Goal: Information Seeking & Learning: Learn about a topic

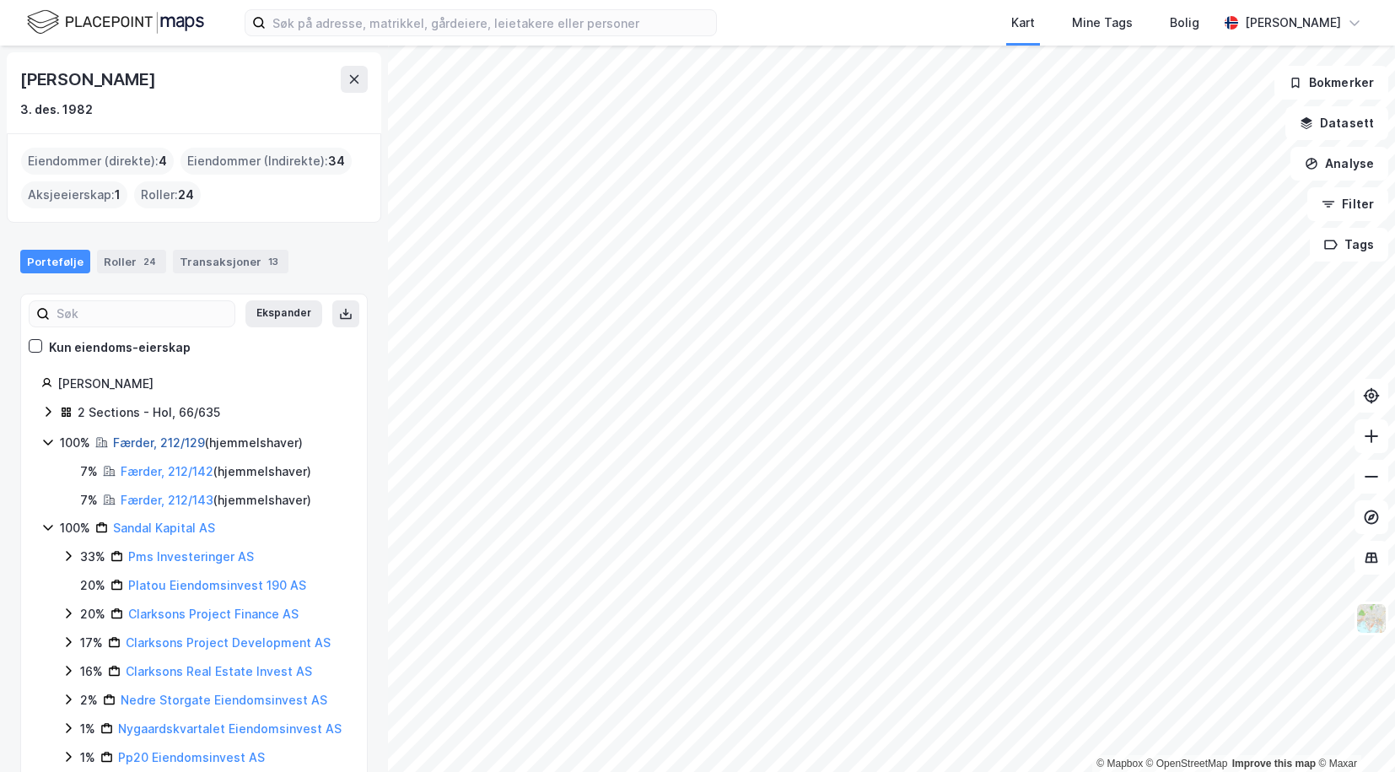
click at [158, 437] on link "Færder, 212/129" at bounding box center [159, 442] width 92 height 14
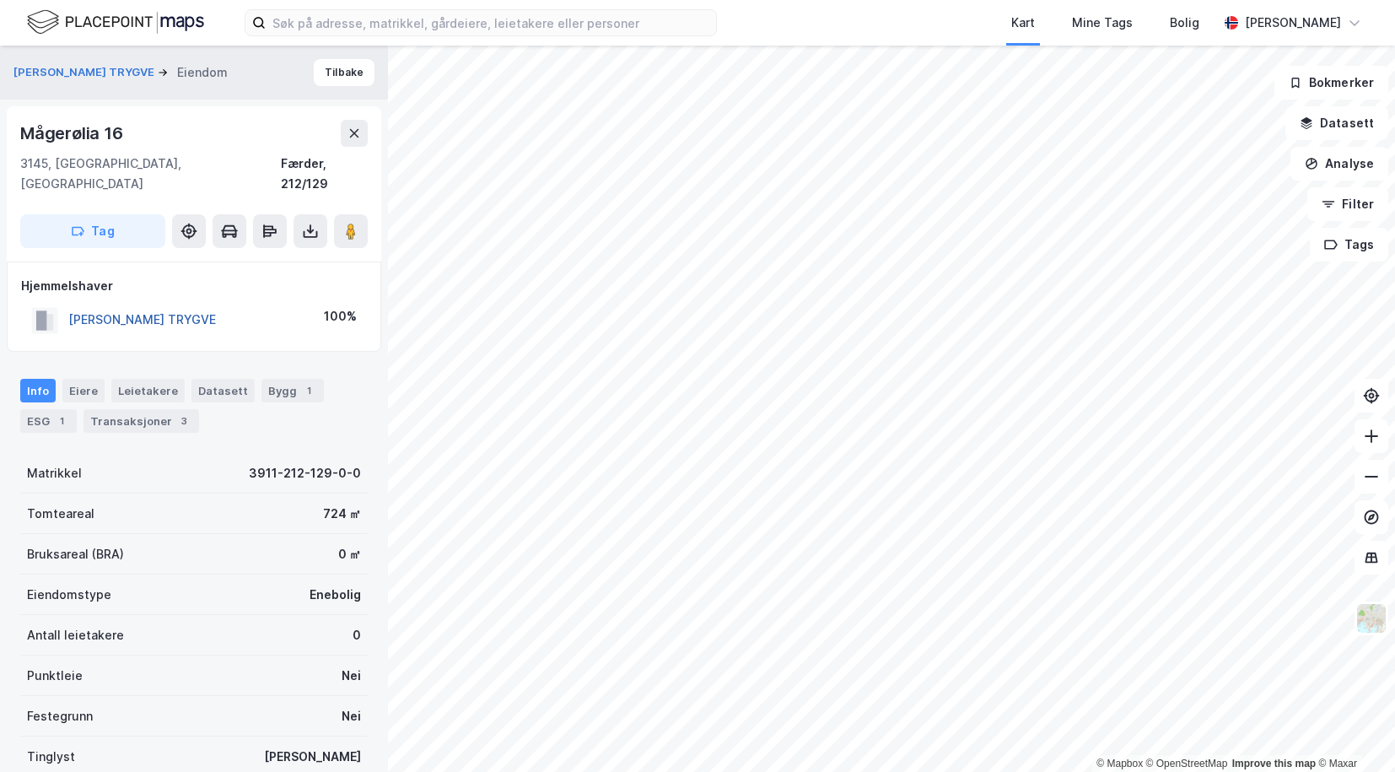
click at [0, 0] on button "[PERSON_NAME] TRYGVE" at bounding box center [0, 0] width 0 height 0
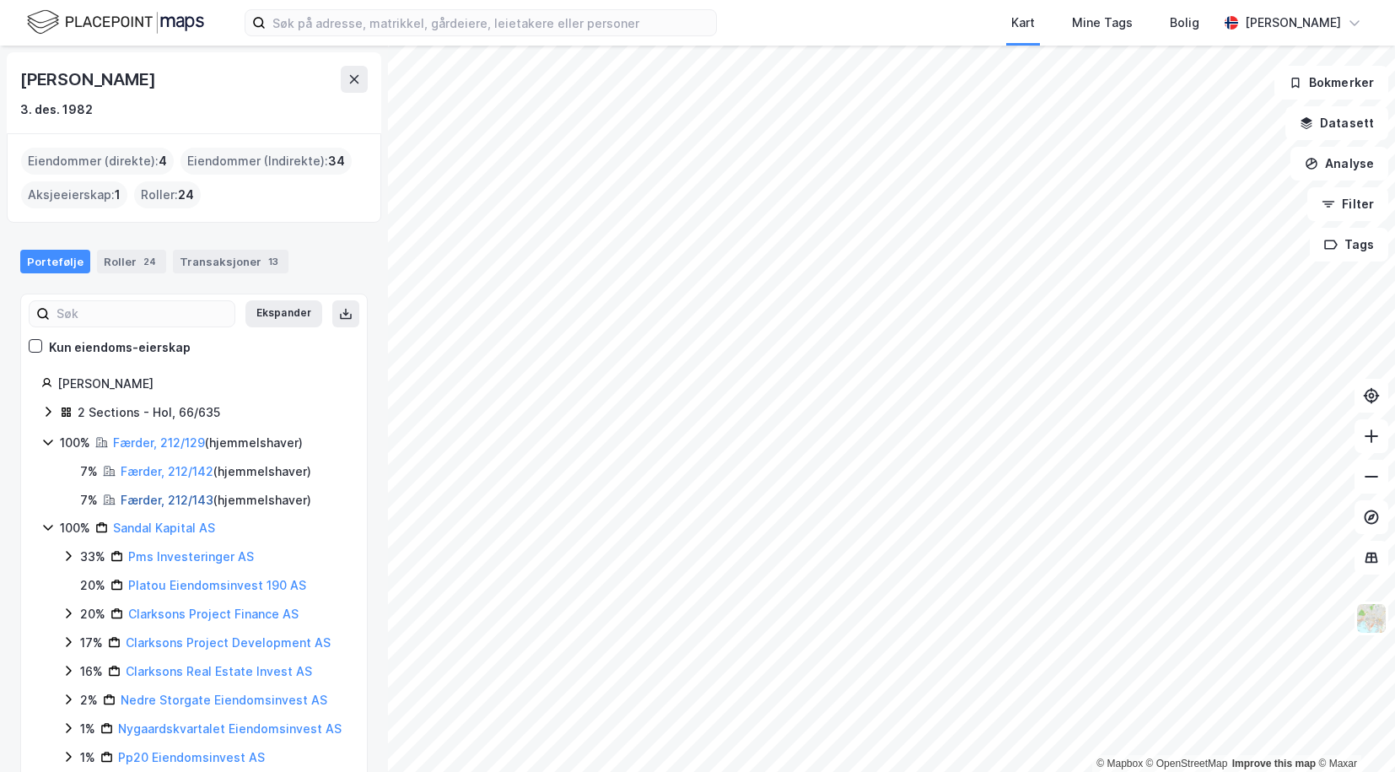
scroll to position [66, 0]
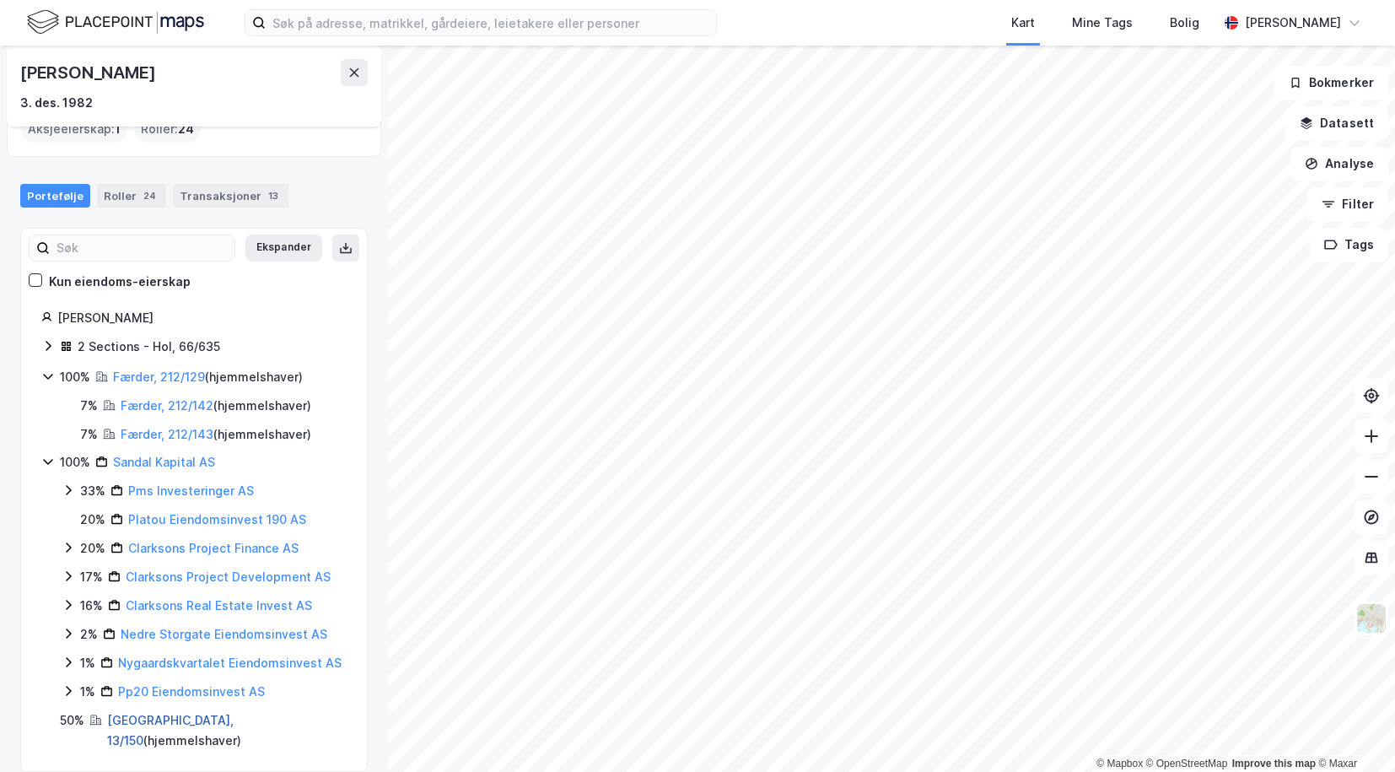
click at [125, 718] on link "[GEOGRAPHIC_DATA], 13/150" at bounding box center [170, 729] width 126 height 35
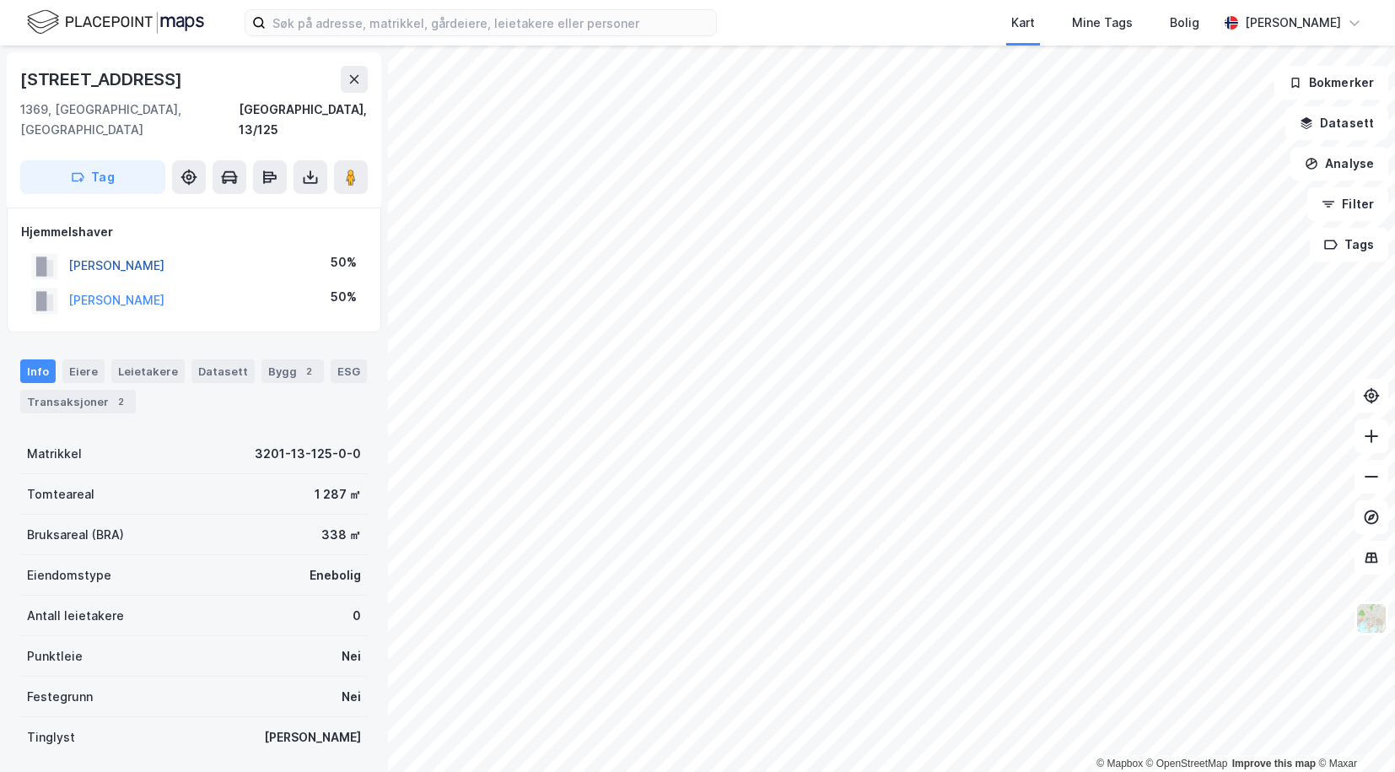
click at [0, 0] on button "ROGNLI KNUT VIDAR" at bounding box center [0, 0] width 0 height 0
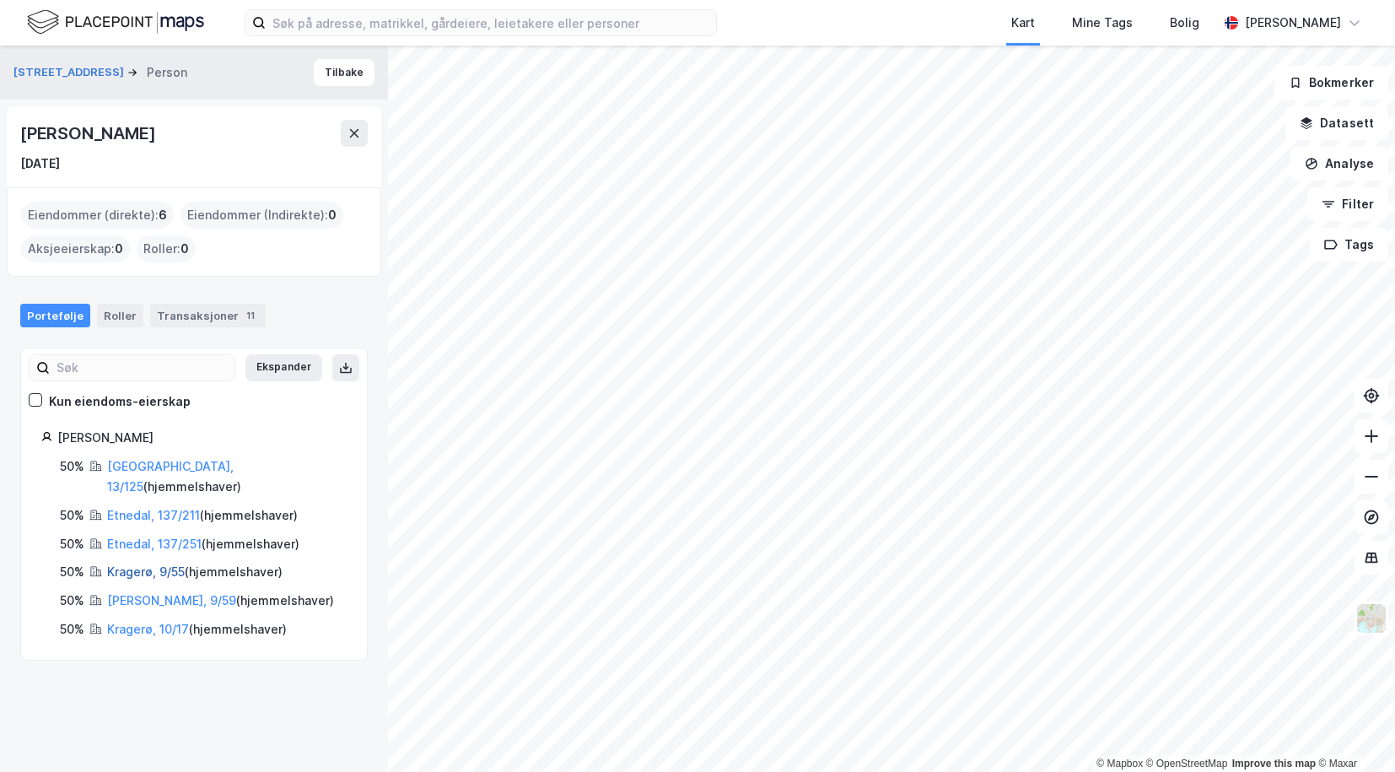
click at [126, 564] on link "Kragerø, 9/55" at bounding box center [146, 571] width 78 height 14
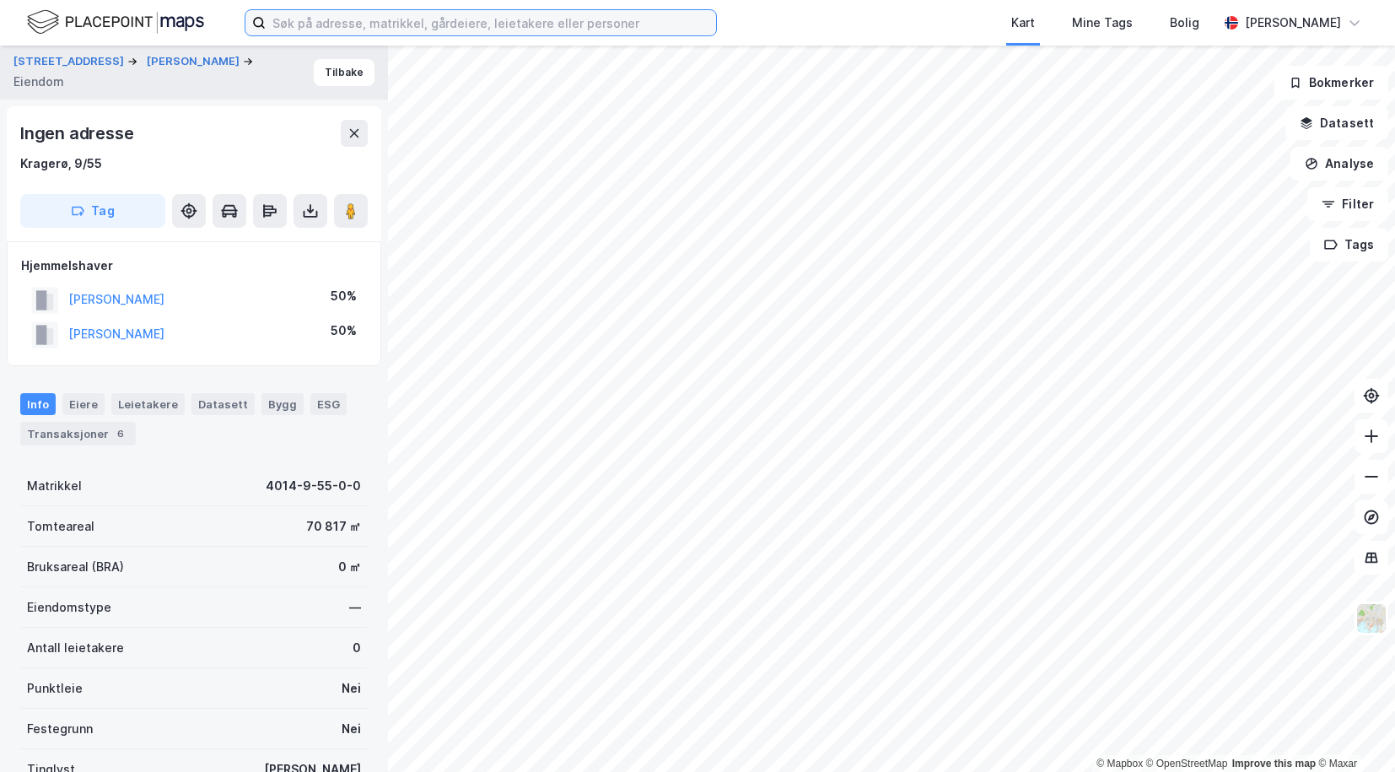
click at [519, 27] on input at bounding box center [491, 22] width 450 height 25
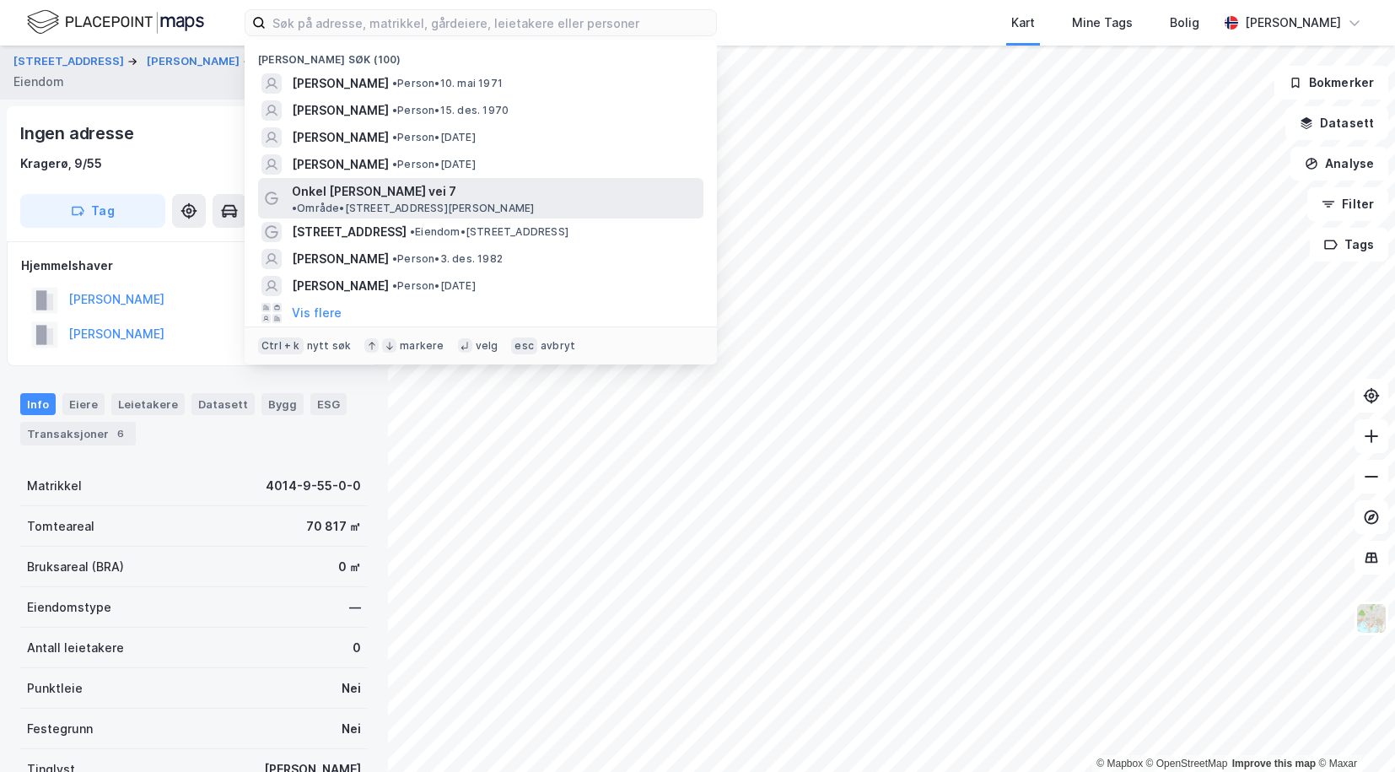
click at [349, 194] on span "Onkel Eriks vei 7" at bounding box center [374, 191] width 164 height 20
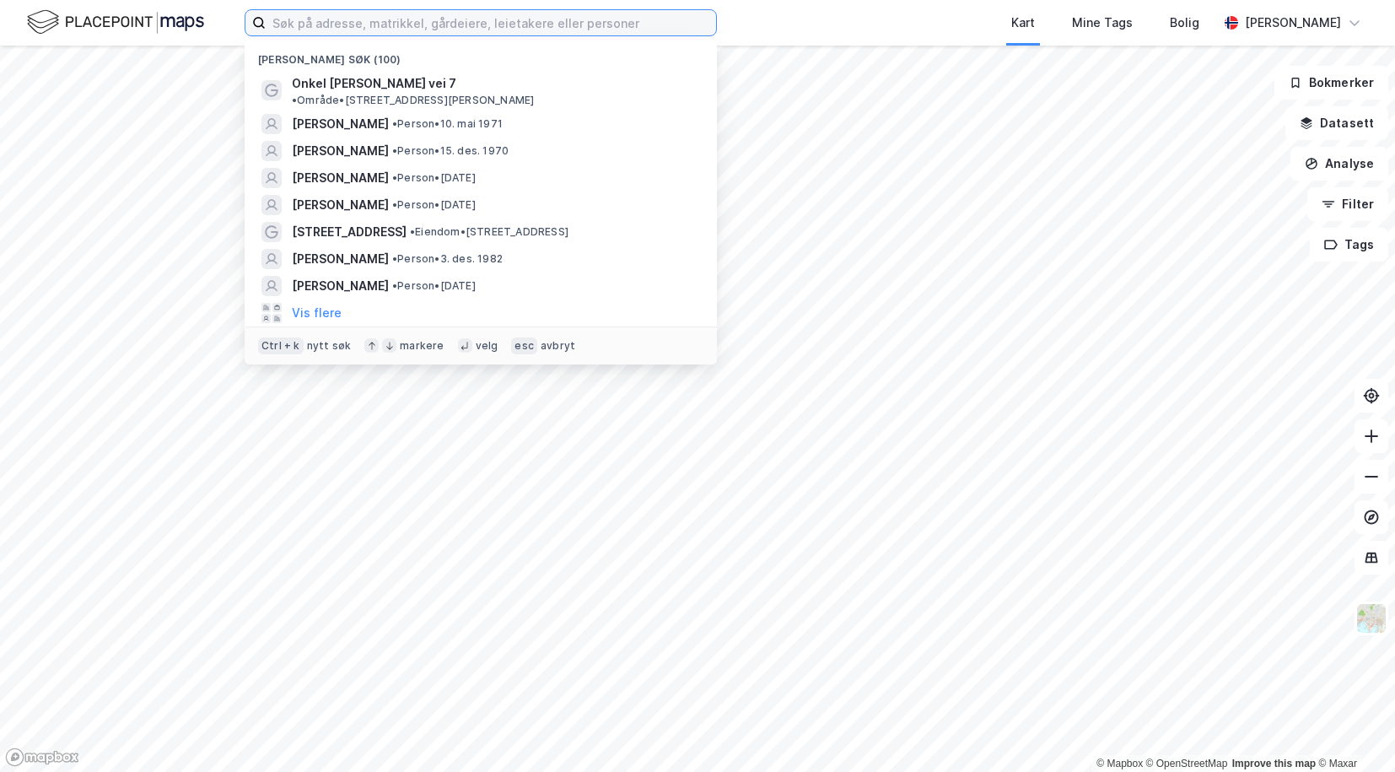
click at [386, 34] on input at bounding box center [491, 22] width 450 height 25
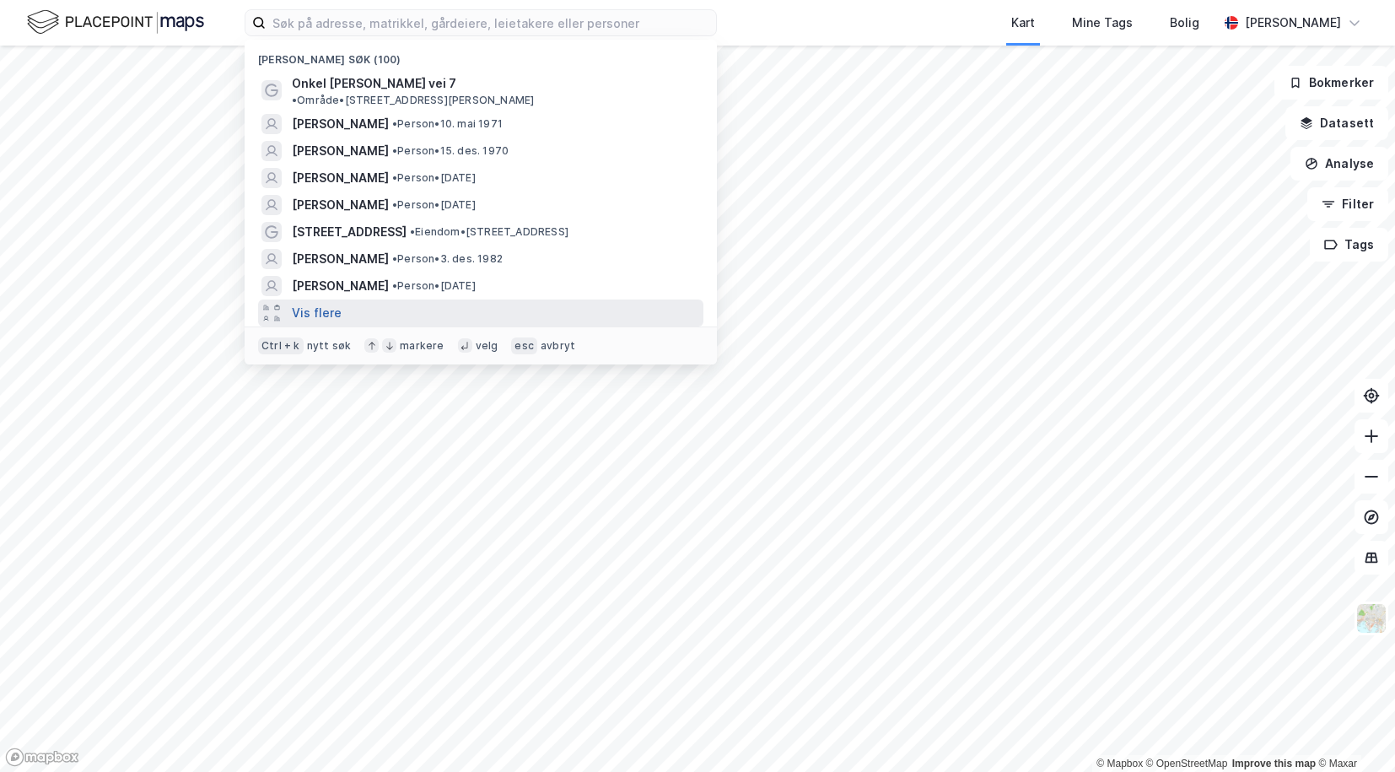
click at [316, 303] on button "Vis flere" at bounding box center [317, 313] width 50 height 20
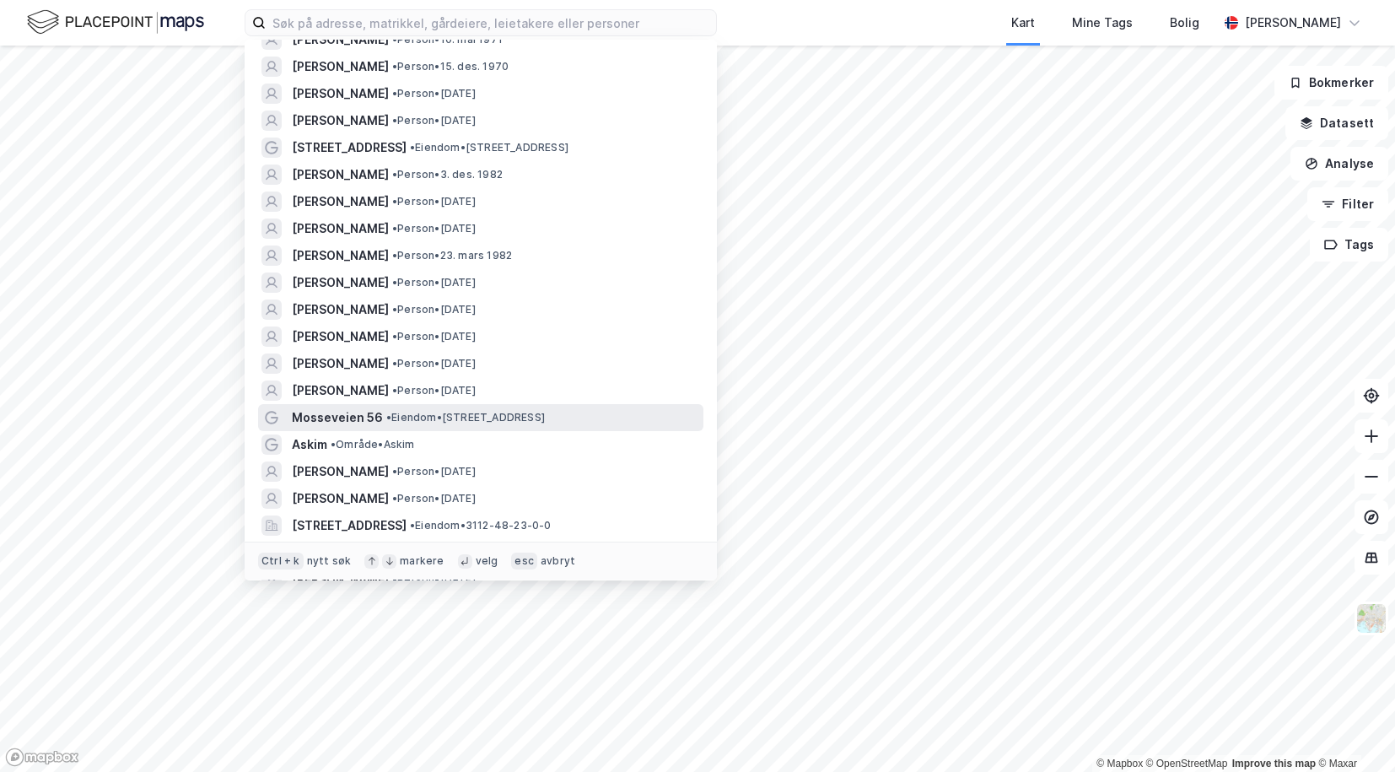
scroll to position [169, 0]
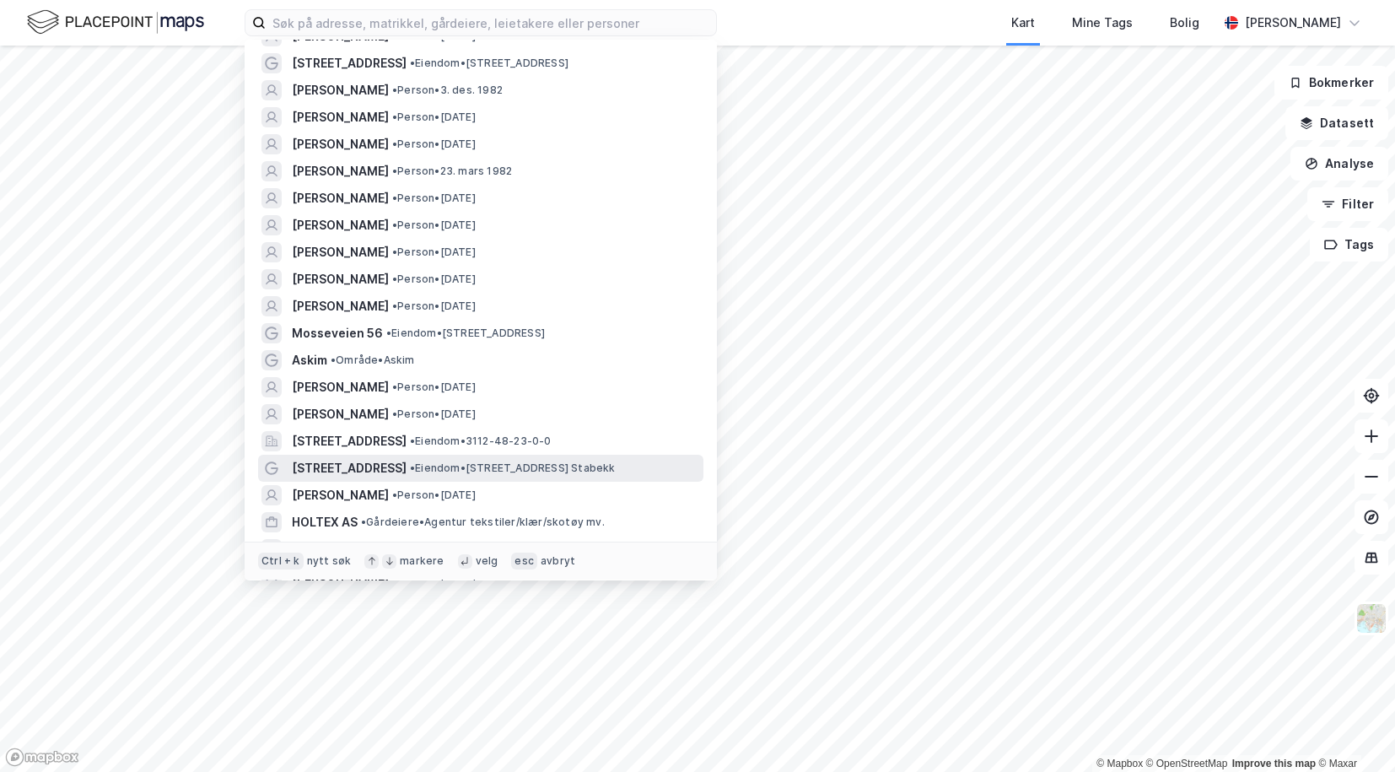
click at [328, 458] on span "Ringsveien 6B" at bounding box center [349, 468] width 115 height 20
